Goal: Task Accomplishment & Management: Use online tool/utility

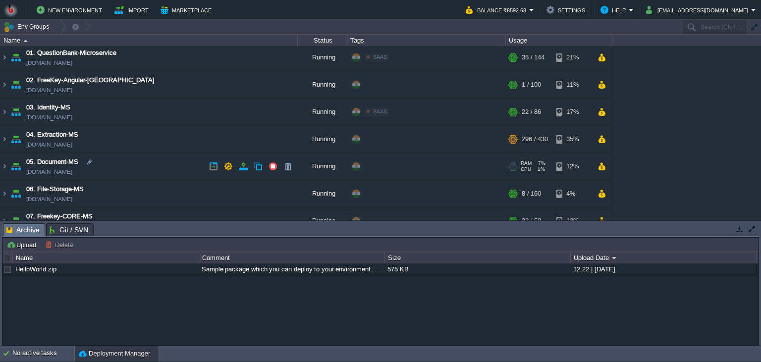
scroll to position [45, 0]
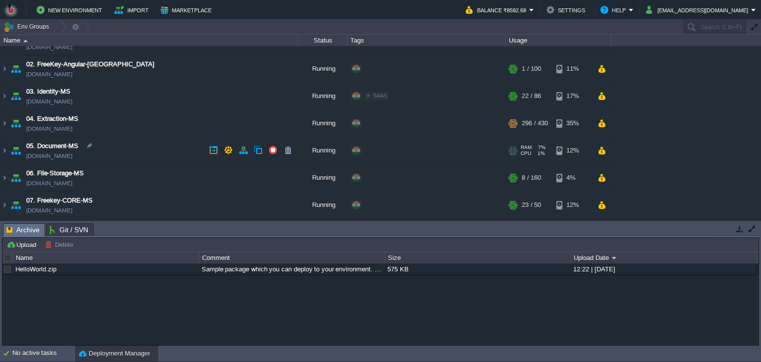
click at [149, 147] on td "05. Document-MS [DOMAIN_NAME]" at bounding box center [148, 150] width 297 height 27
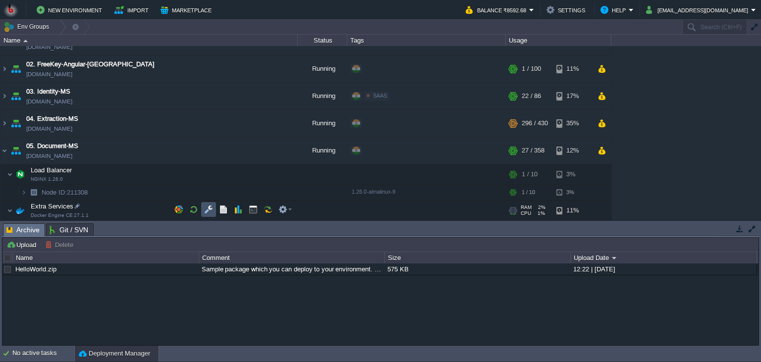
click at [204, 206] on button "button" at bounding box center [208, 209] width 9 height 9
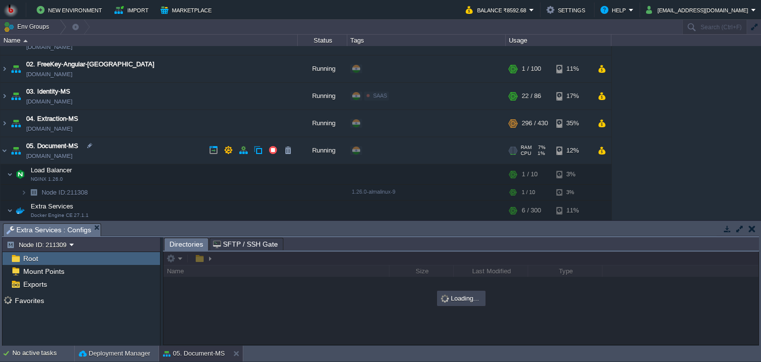
scroll to position [90, 0]
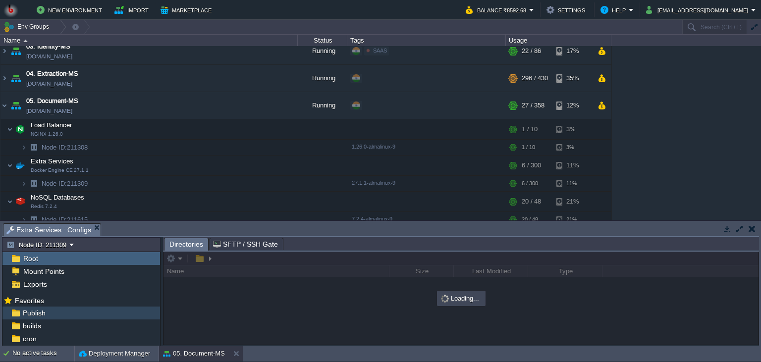
click at [78, 310] on div "Publish" at bounding box center [81, 313] width 158 height 13
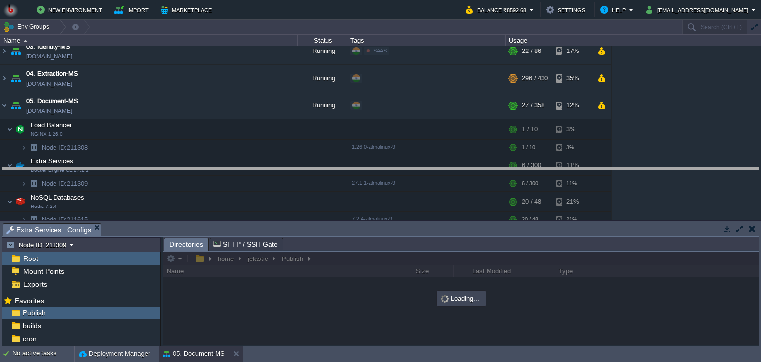
drag, startPoint x: 297, startPoint y: 234, endPoint x: 305, endPoint y: 176, distance: 58.4
click at [305, 176] on body "New Environment Import Marketplace Bonus ₹0.00 Upgrade Account Balance ₹8592.68…" at bounding box center [380, 181] width 761 height 362
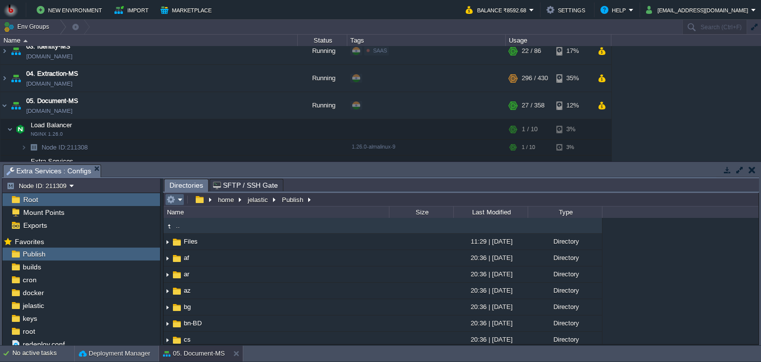
click at [178, 203] on em at bounding box center [174, 199] width 16 height 9
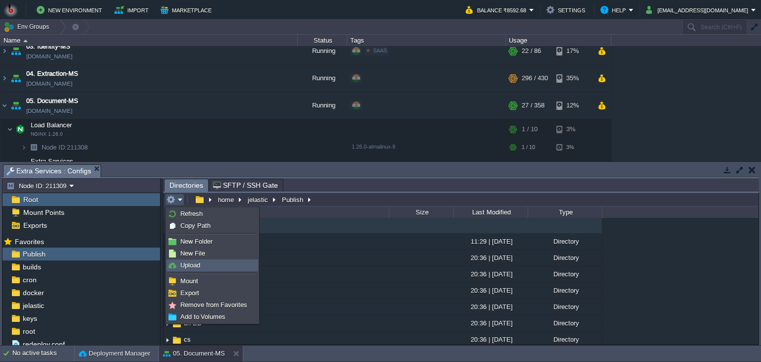
click at [193, 265] on span "Upload" at bounding box center [190, 265] width 20 height 7
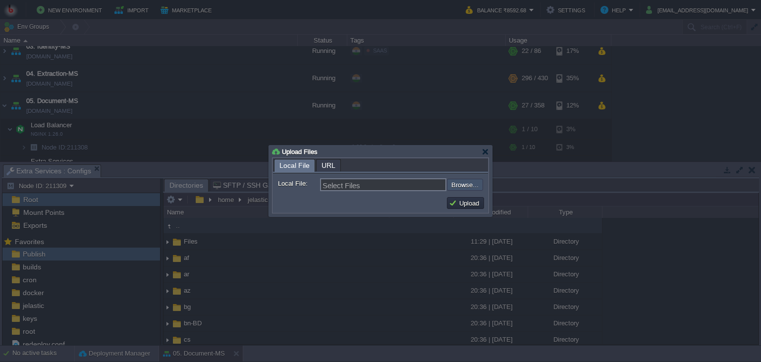
click at [461, 189] on input "file" at bounding box center [420, 185] width 125 height 12
type input "C:\fakepath\PdfGenerateMicroservice.dll"
type input "PdfGenerateMicroservice.dll"
click at [462, 203] on button "Upload" at bounding box center [465, 203] width 33 height 9
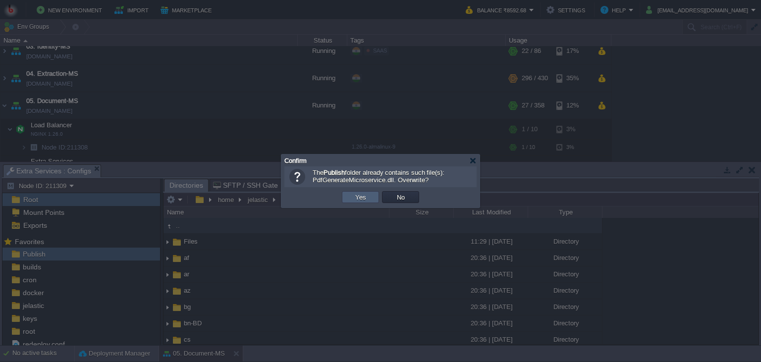
click at [368, 197] on td "Yes" at bounding box center [360, 197] width 37 height 12
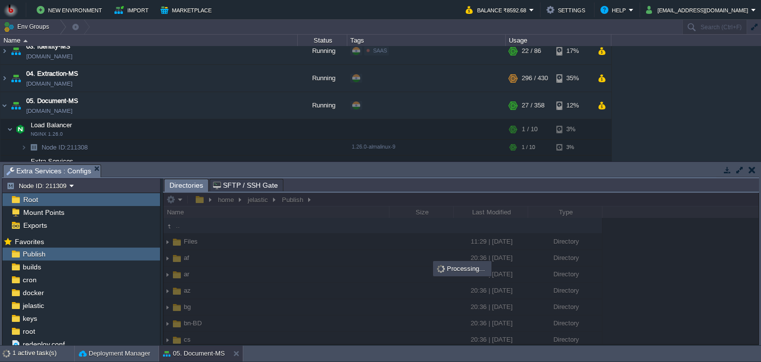
click at [344, 196] on body "New Environment Import Marketplace Bonus ₹0.00 Upgrade Account Balance ₹8592.68…" at bounding box center [380, 181] width 761 height 362
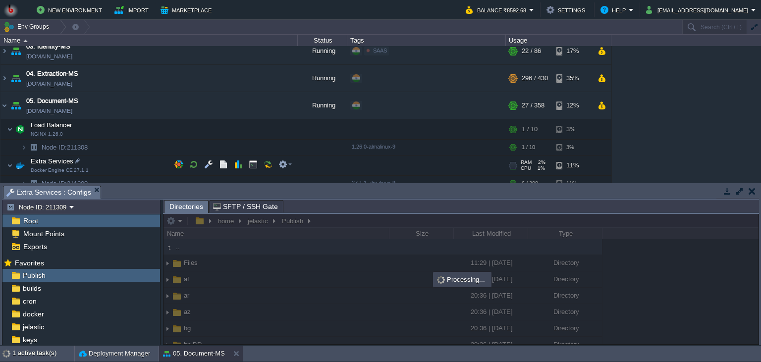
scroll to position [135, 0]
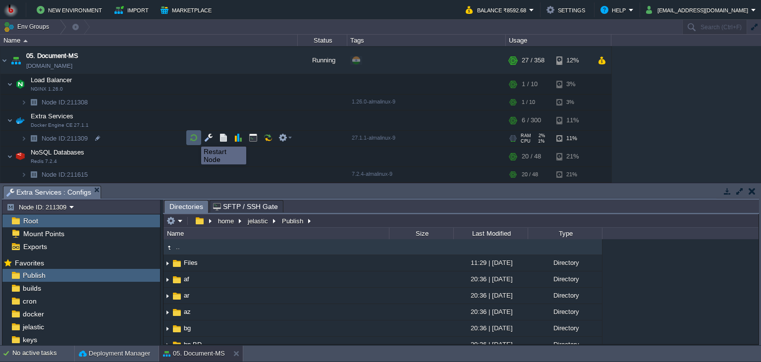
click at [194, 138] on button "button" at bounding box center [193, 137] width 9 height 9
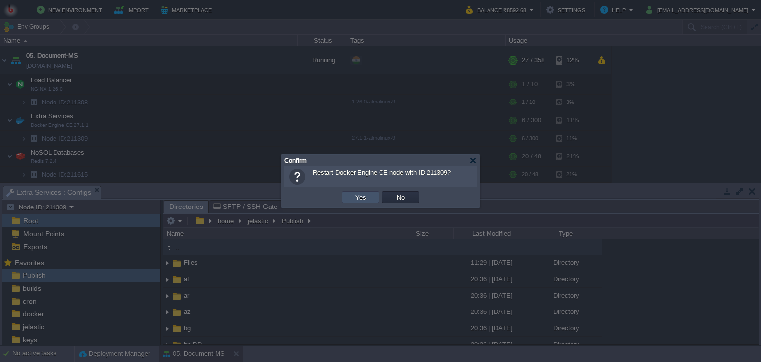
click at [364, 198] on button "Yes" at bounding box center [360, 197] width 17 height 9
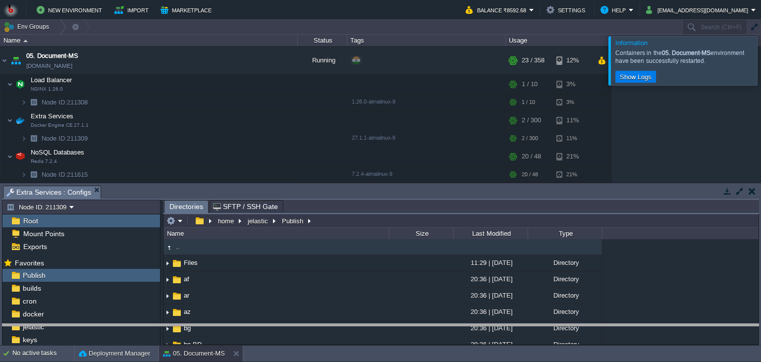
drag, startPoint x: 221, startPoint y: 195, endPoint x: 211, endPoint y: 373, distance: 178.6
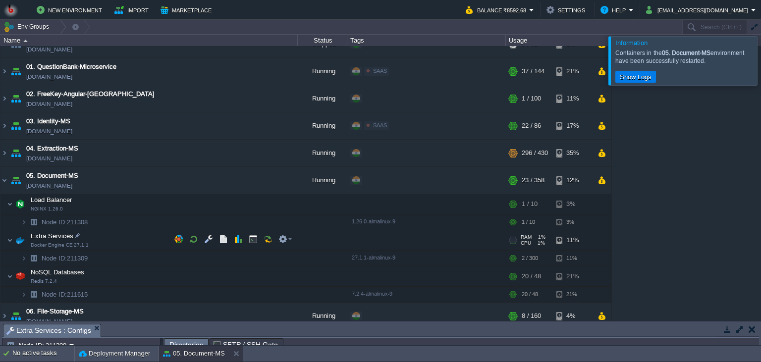
scroll to position [0, 0]
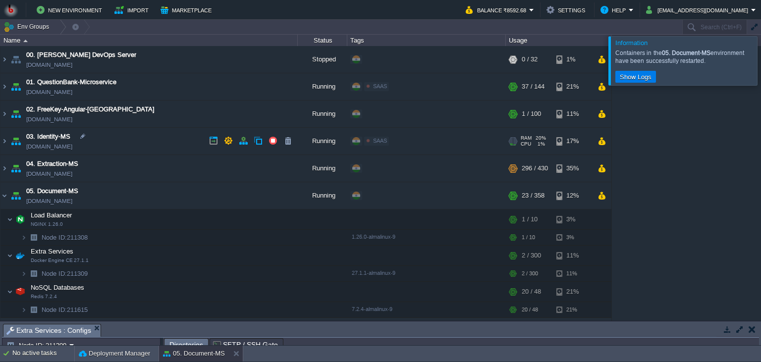
click at [153, 141] on td "03. Identity-MS [DOMAIN_NAME]" at bounding box center [148, 141] width 297 height 27
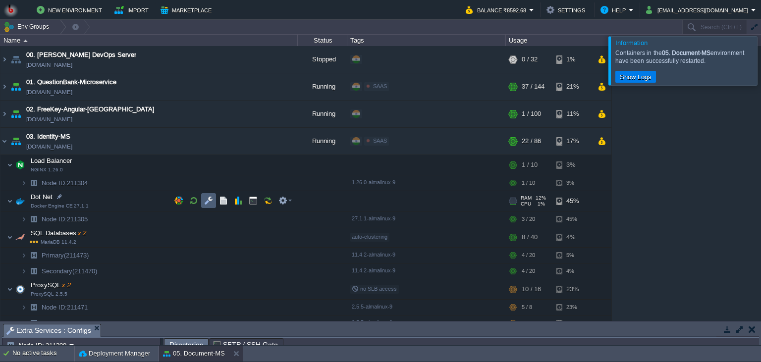
click at [206, 199] on button "button" at bounding box center [208, 200] width 9 height 9
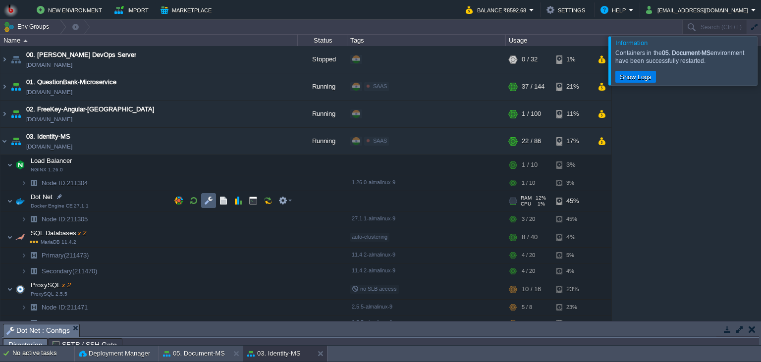
scroll to position [16, 0]
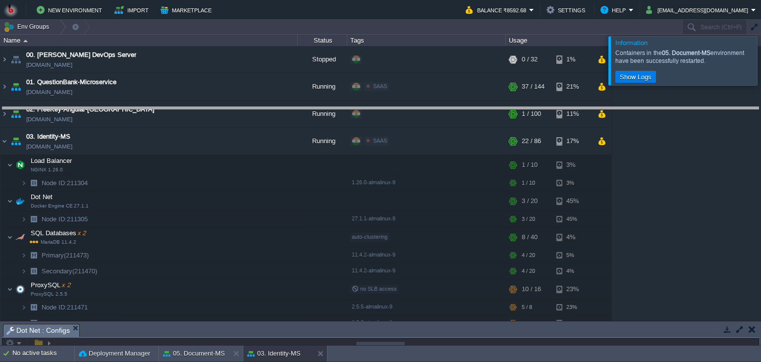
drag, startPoint x: 282, startPoint y: 332, endPoint x: 266, endPoint y: 115, distance: 217.5
click at [266, 115] on body "New Environment Import Marketplace Bonus ₹0.00 Upgrade Account Balance ₹8592.68…" at bounding box center [380, 181] width 761 height 362
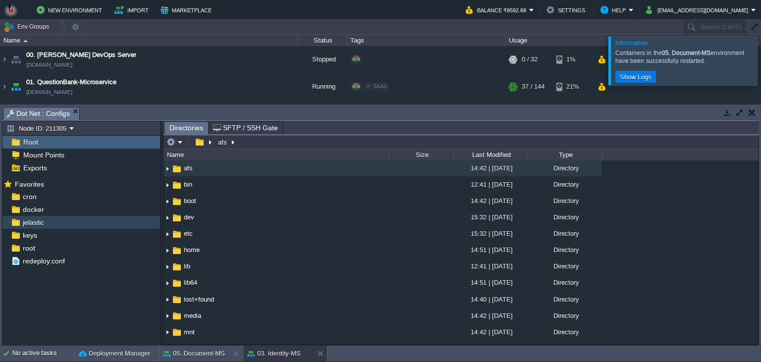
click at [78, 228] on div "jelastic" at bounding box center [81, 222] width 158 height 13
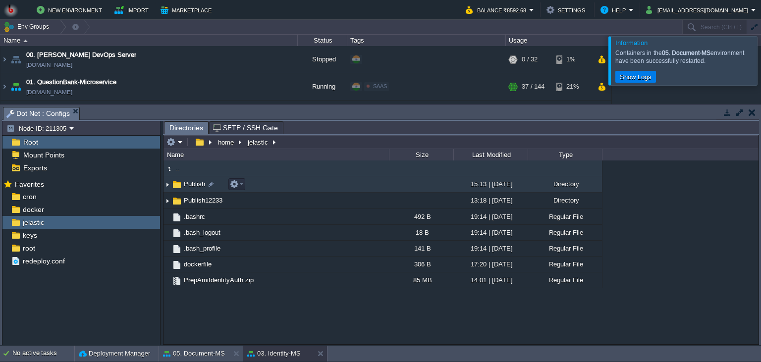
click at [266, 183] on td "Publish" at bounding box center [275, 184] width 225 height 16
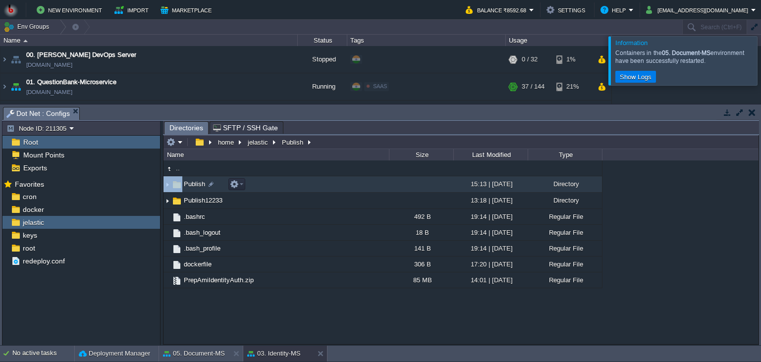
click at [266, 183] on td "Publish" at bounding box center [275, 184] width 225 height 16
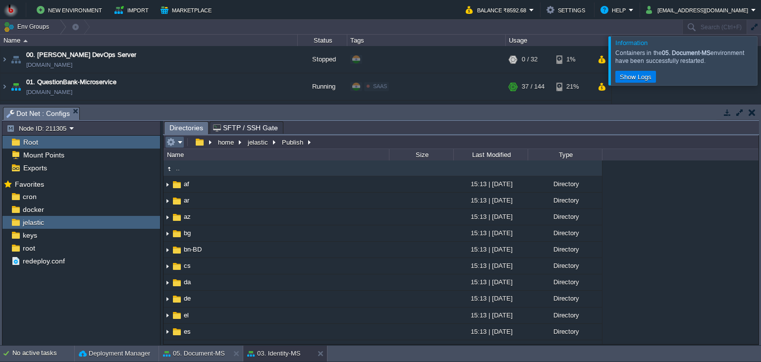
click at [176, 144] on em at bounding box center [174, 142] width 16 height 9
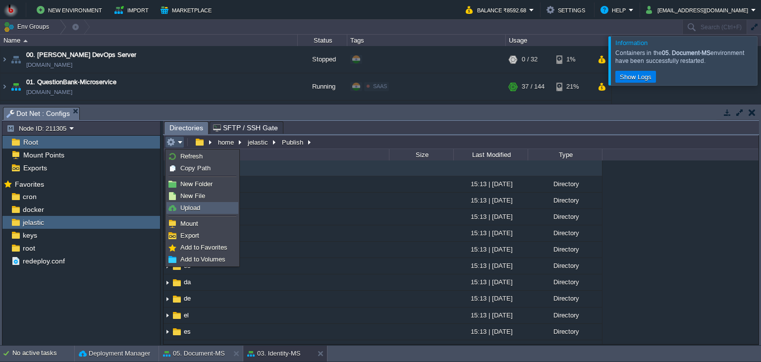
click at [188, 210] on span "Upload" at bounding box center [190, 207] width 20 height 7
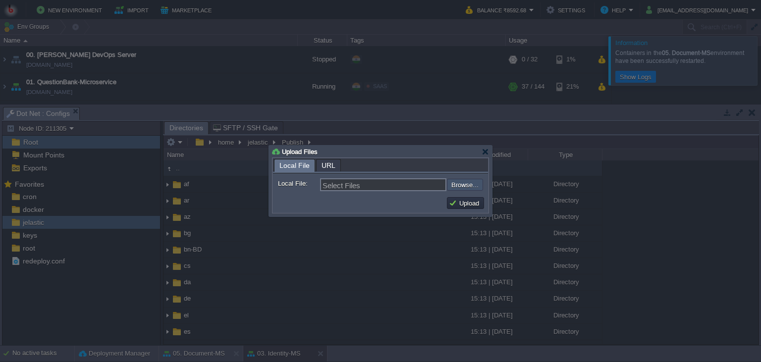
click at [468, 185] on input "file" at bounding box center [420, 185] width 125 height 12
type input "C:\fakepath\PrepAmiIdentityAuth.dll"
type input "PrepAmiIdentityAuth.dll"
click at [472, 199] on button "Upload" at bounding box center [465, 203] width 33 height 9
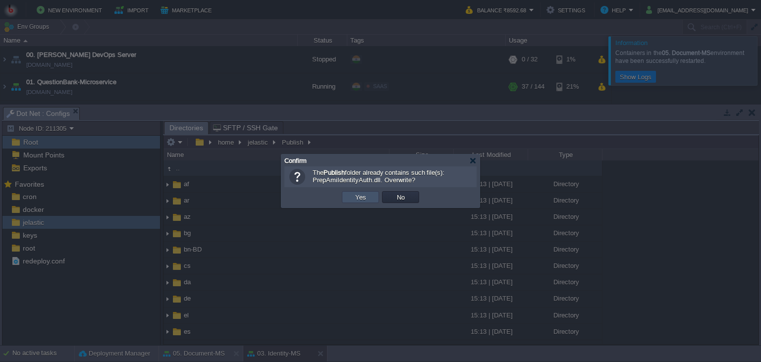
click at [364, 196] on button "Yes" at bounding box center [360, 197] width 17 height 9
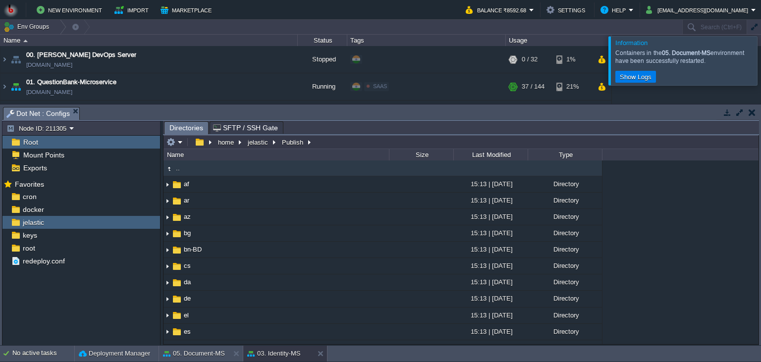
click at [270, 203] on body "New Environment Import Marketplace Bonus ₹0.00 Upgrade Account Balance ₹8592.68…" at bounding box center [380, 181] width 761 height 362
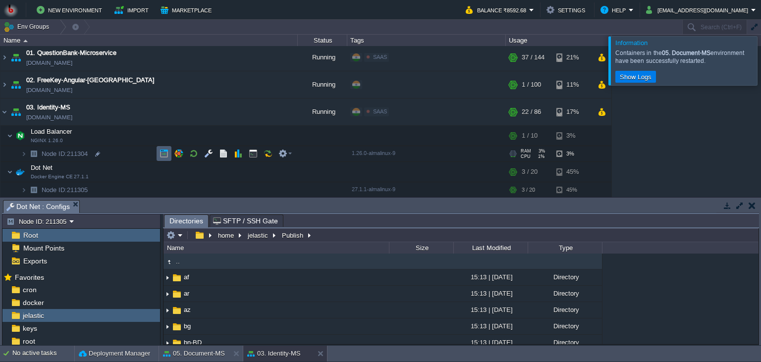
scroll to position [45, 0]
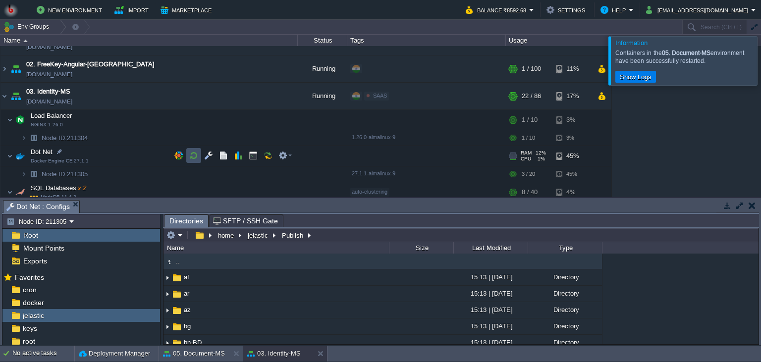
click at [191, 156] on button "button" at bounding box center [193, 155] width 9 height 9
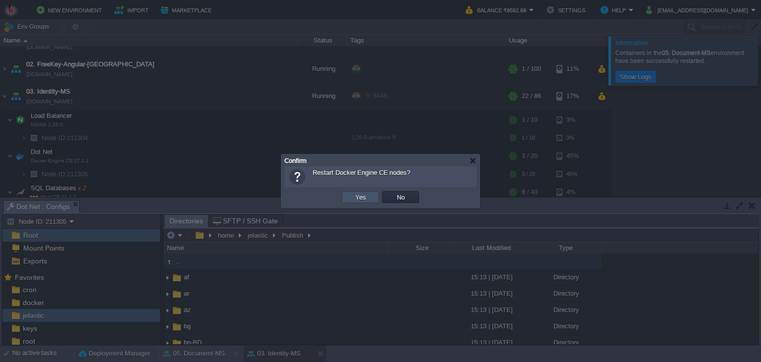
click at [362, 199] on button "Yes" at bounding box center [360, 197] width 17 height 9
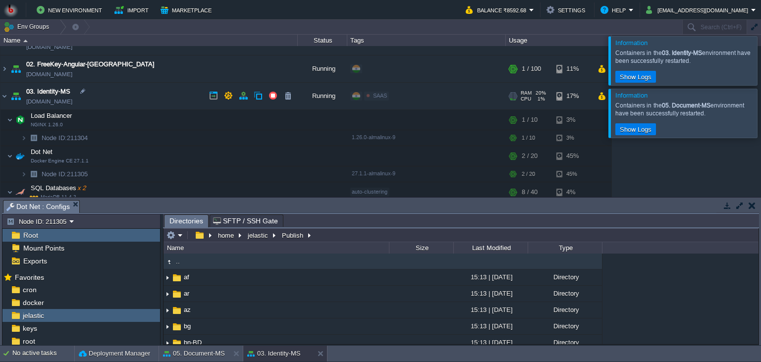
click at [114, 93] on td "03. Identity-MS [DOMAIN_NAME]" at bounding box center [148, 96] width 297 height 27
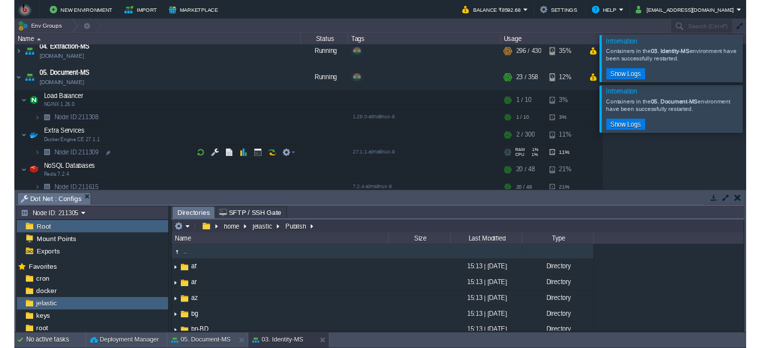
scroll to position [135, 0]
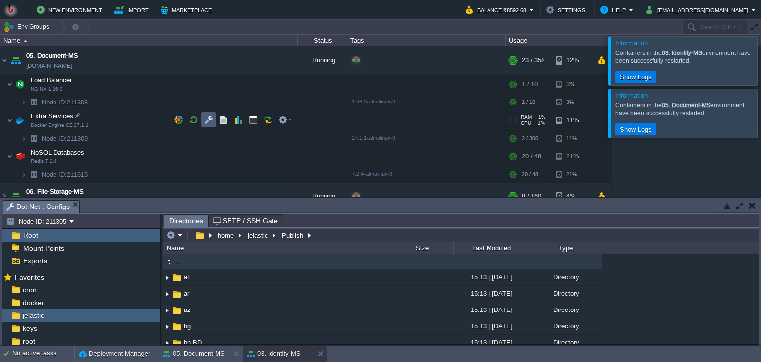
click at [203, 122] on td at bounding box center [208, 119] width 15 height 15
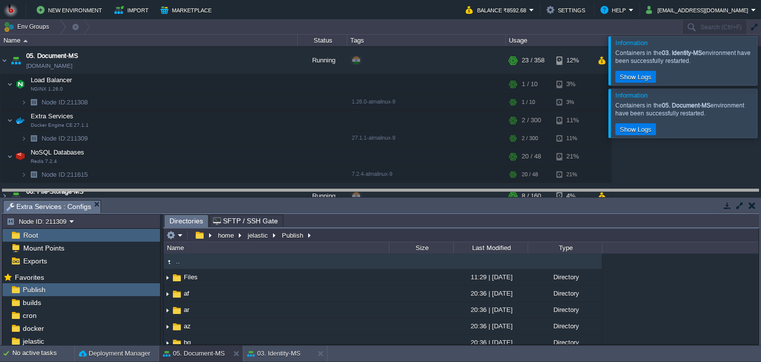
drag, startPoint x: 215, startPoint y: 206, endPoint x: 210, endPoint y: 152, distance: 54.8
click at [210, 152] on body "New Environment Import Marketplace Bonus ₹0.00 Upgrade Account Balance ₹8592.68…" at bounding box center [380, 181] width 761 height 362
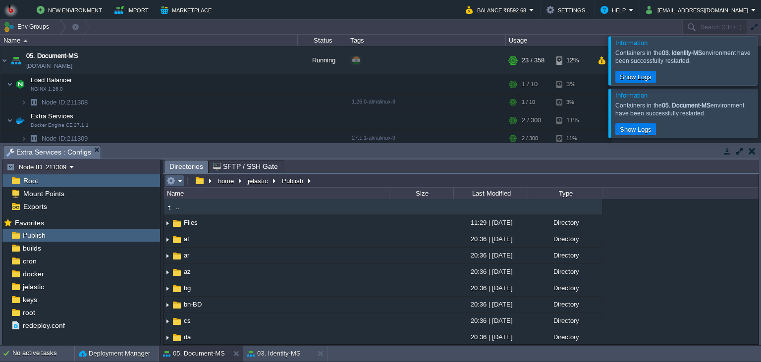
click at [179, 185] on em at bounding box center [174, 180] width 16 height 9
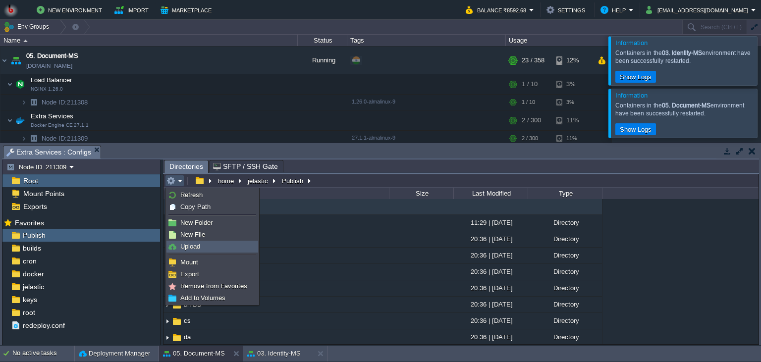
click at [197, 241] on link "Upload" at bounding box center [212, 246] width 91 height 11
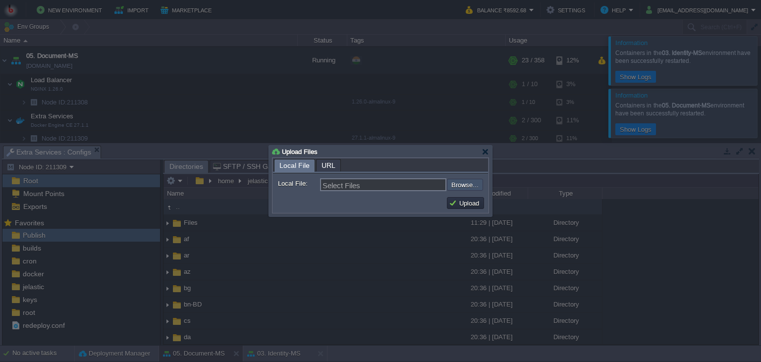
click at [456, 188] on input "file" at bounding box center [420, 185] width 125 height 12
type input "C:\fakepath\PdfGenerateMicroservice.dll"
type input "PdfGenerateMicroservice.dll"
click at [470, 203] on button "Upload" at bounding box center [465, 203] width 33 height 9
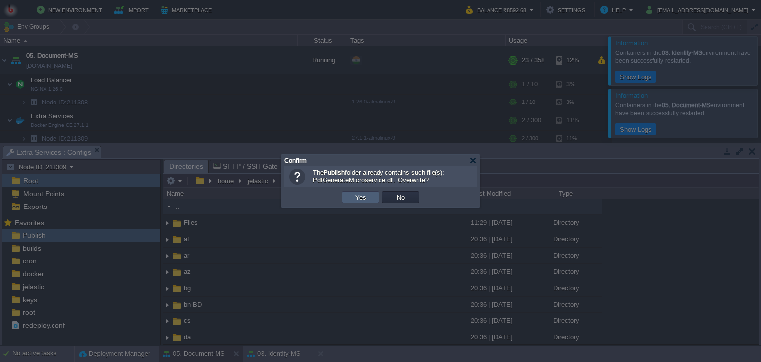
click at [363, 201] on button "Yes" at bounding box center [360, 197] width 17 height 9
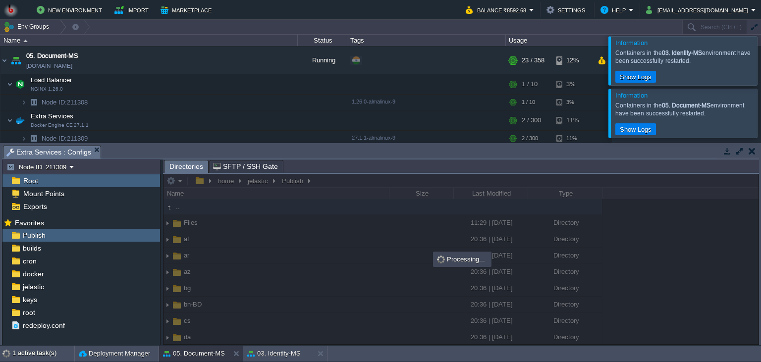
click at [420, 207] on body "New Environment Import Marketplace Bonus ₹0.00 Upgrade Account Balance ₹8592.68…" at bounding box center [380, 181] width 761 height 362
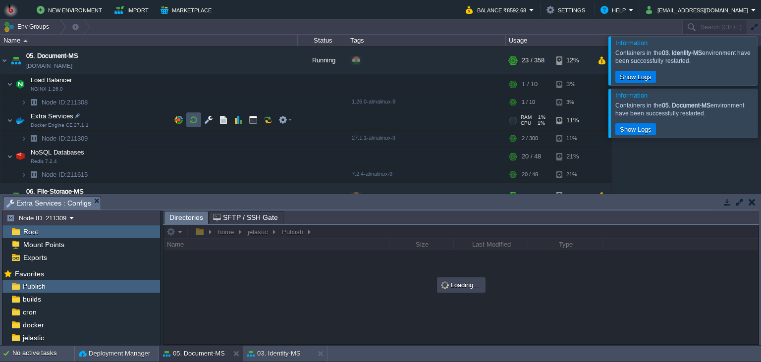
click at [190, 118] on button "button" at bounding box center [193, 119] width 9 height 9
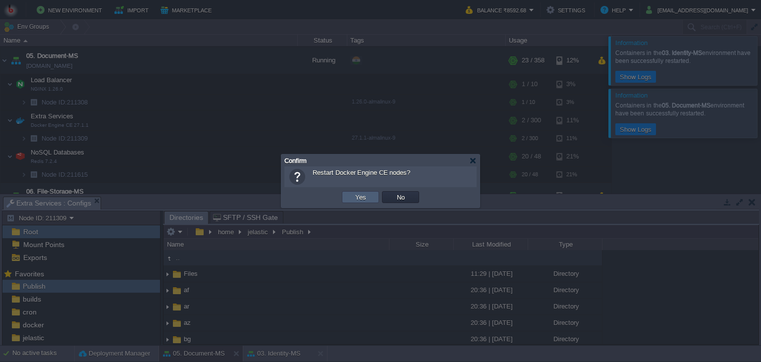
click at [364, 195] on button "Yes" at bounding box center [360, 197] width 17 height 9
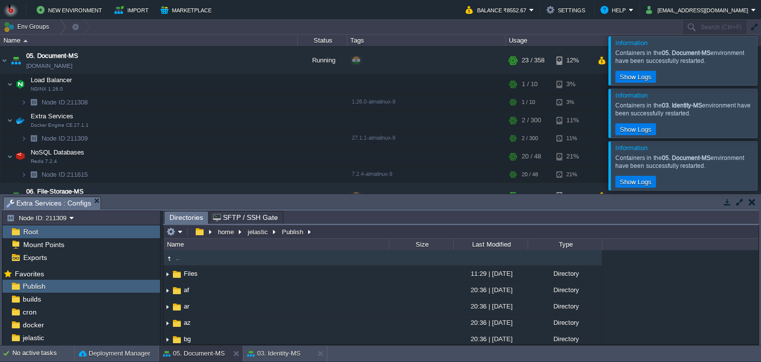
click at [179, 234] on em at bounding box center [174, 231] width 16 height 9
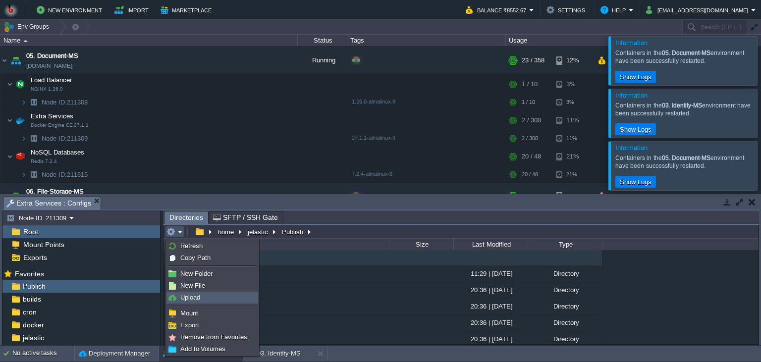
drag, startPoint x: 192, startPoint y: 300, endPoint x: 195, endPoint y: 296, distance: 5.6
click at [191, 300] on span "Upload" at bounding box center [190, 297] width 20 height 7
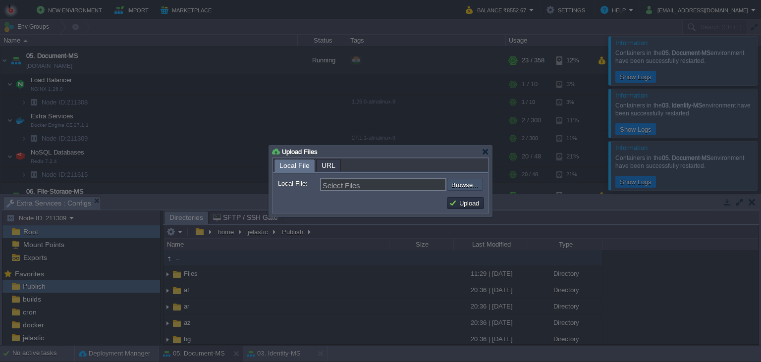
click at [461, 190] on input "file" at bounding box center [420, 185] width 125 height 12
type input "C:\fakepath\PdfGenerateMicroservice.dll"
type input "PdfGenerateMicroservice.dll"
click at [470, 202] on button "Upload" at bounding box center [465, 203] width 33 height 9
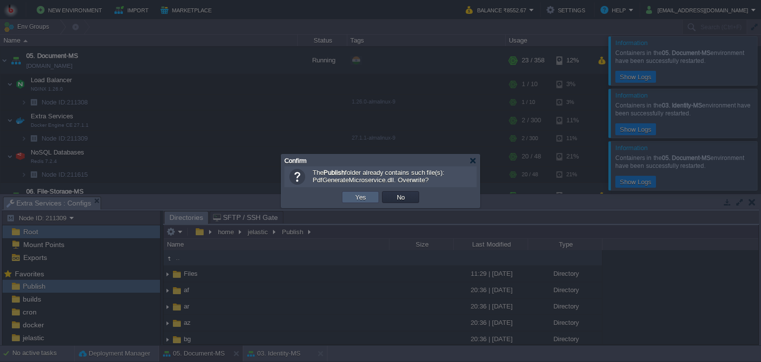
click at [369, 198] on td "Yes" at bounding box center [360, 197] width 37 height 12
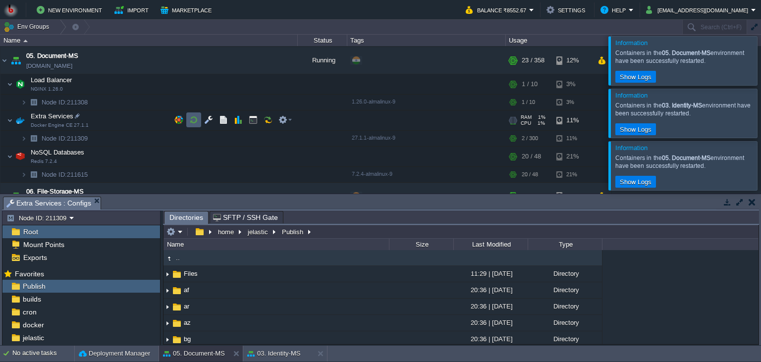
click at [190, 118] on button "button" at bounding box center [193, 119] width 9 height 9
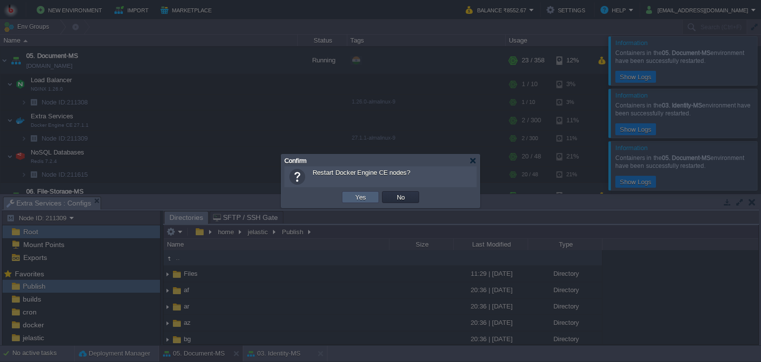
click at [348, 192] on td "Yes" at bounding box center [360, 197] width 37 height 12
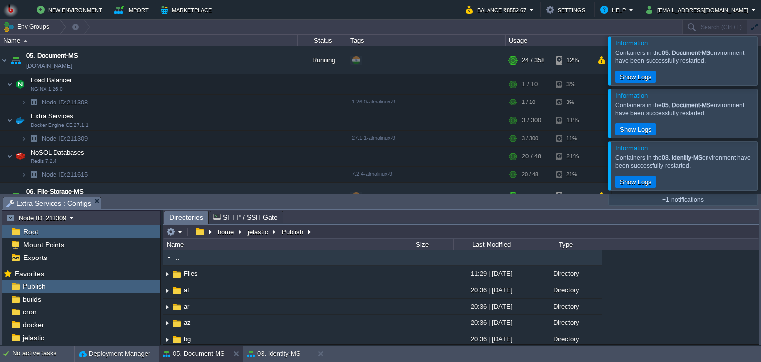
click at [760, 74] on div at bounding box center [773, 60] width 0 height 49
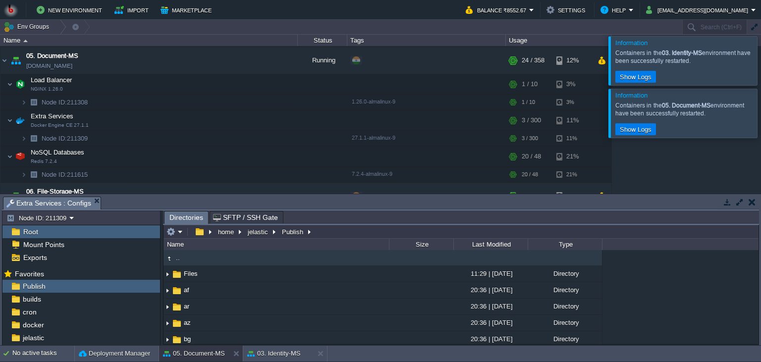
click at [760, 74] on div at bounding box center [773, 60] width 0 height 49
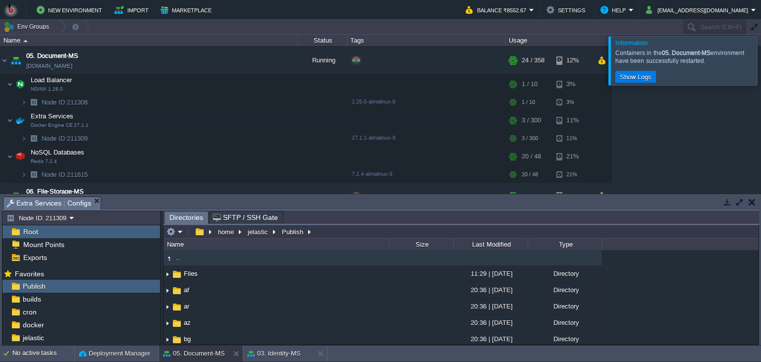
click at [757, 74] on div at bounding box center [757, 61] width 0 height 49
